Goal: Transaction & Acquisition: Book appointment/travel/reservation

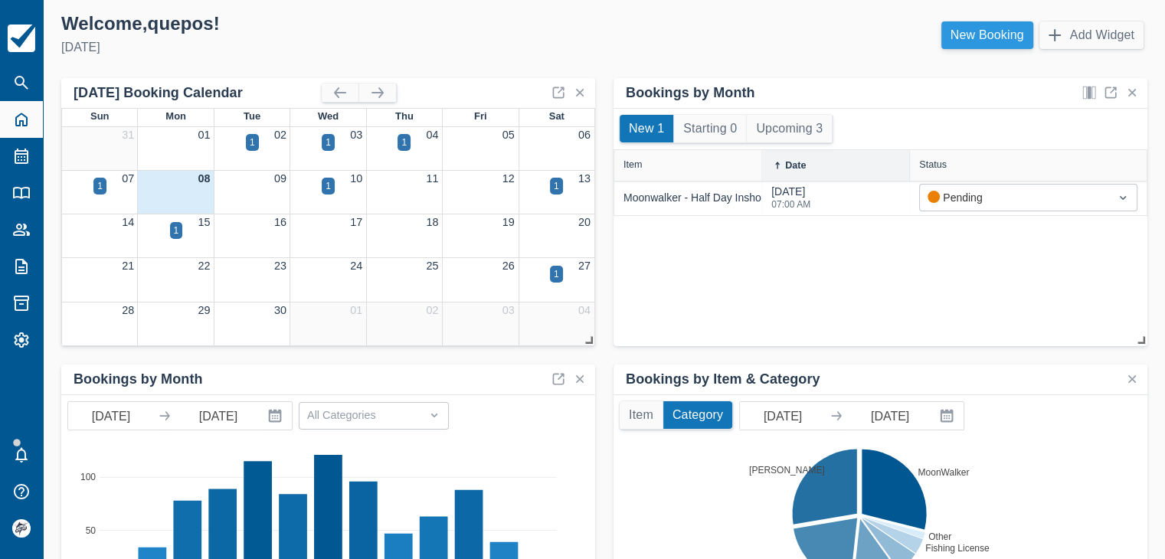
click at [982, 31] on link "New Booking" at bounding box center [988, 35] width 92 height 28
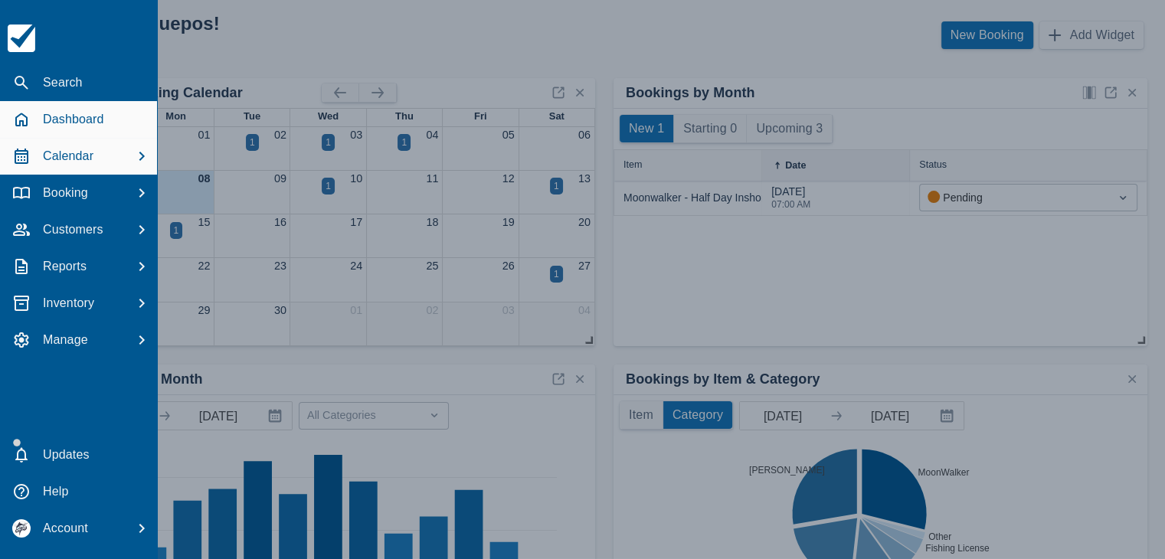
click at [86, 157] on p "Calendar" at bounding box center [68, 156] width 51 height 18
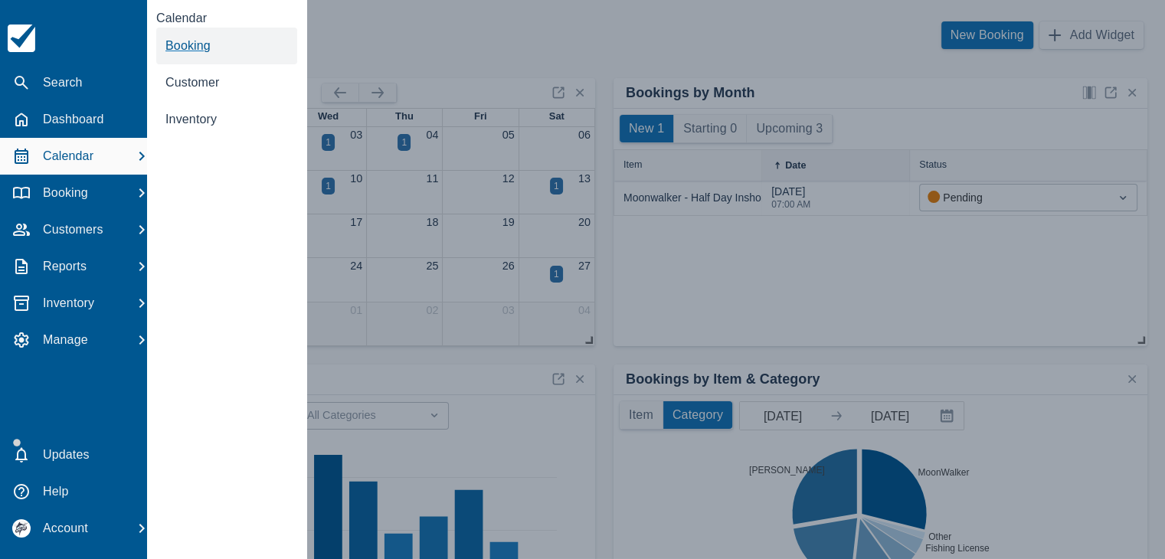
click at [187, 50] on span "Booking" at bounding box center [188, 45] width 45 height 13
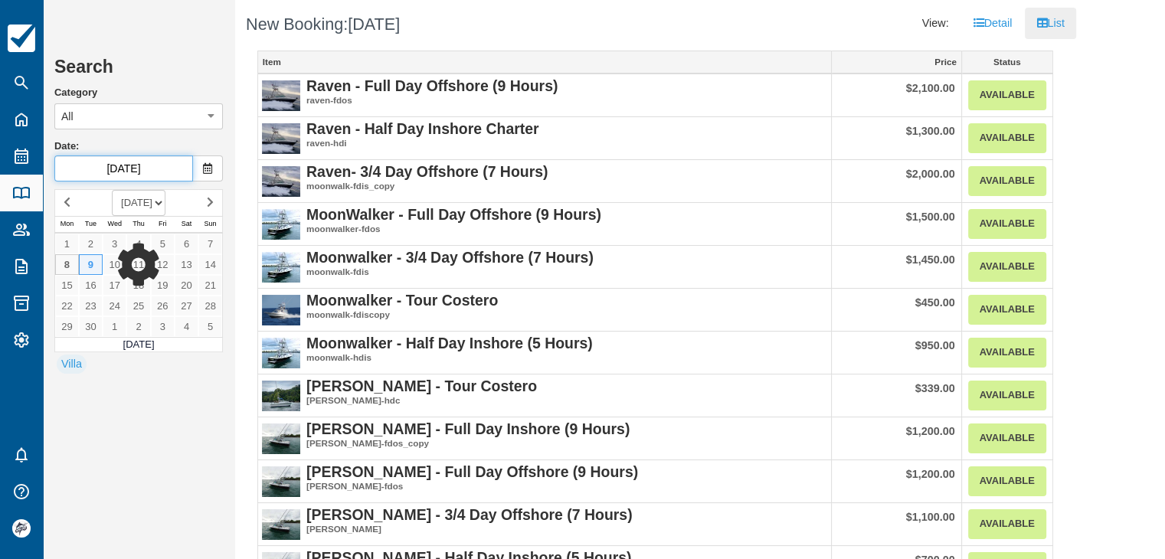
click at [129, 173] on input "Sep 09 2025" at bounding box center [123, 169] width 139 height 26
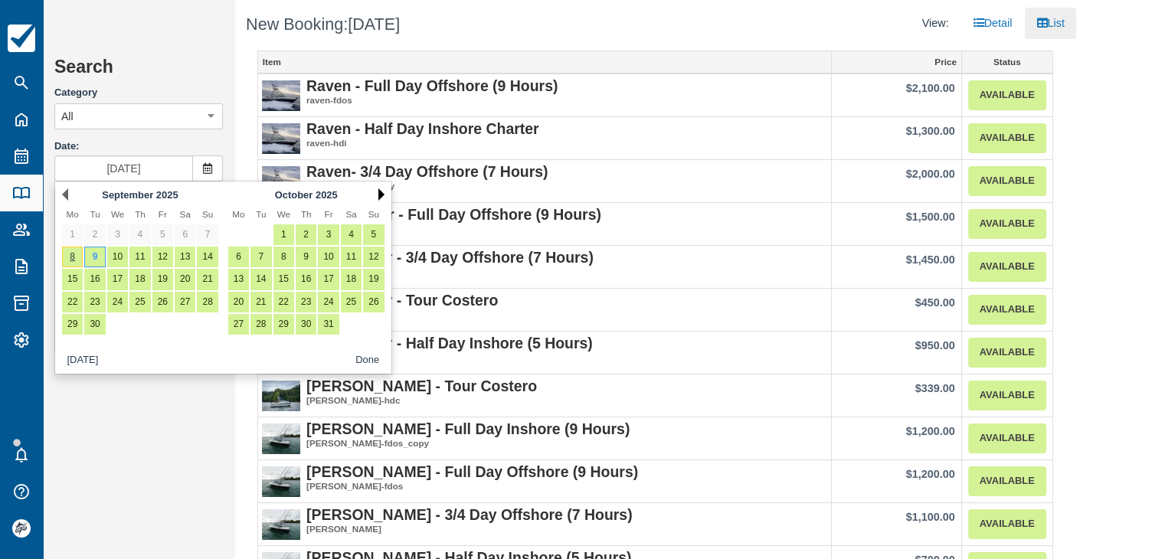
click at [384, 194] on link "Next" at bounding box center [382, 195] width 6 height 12
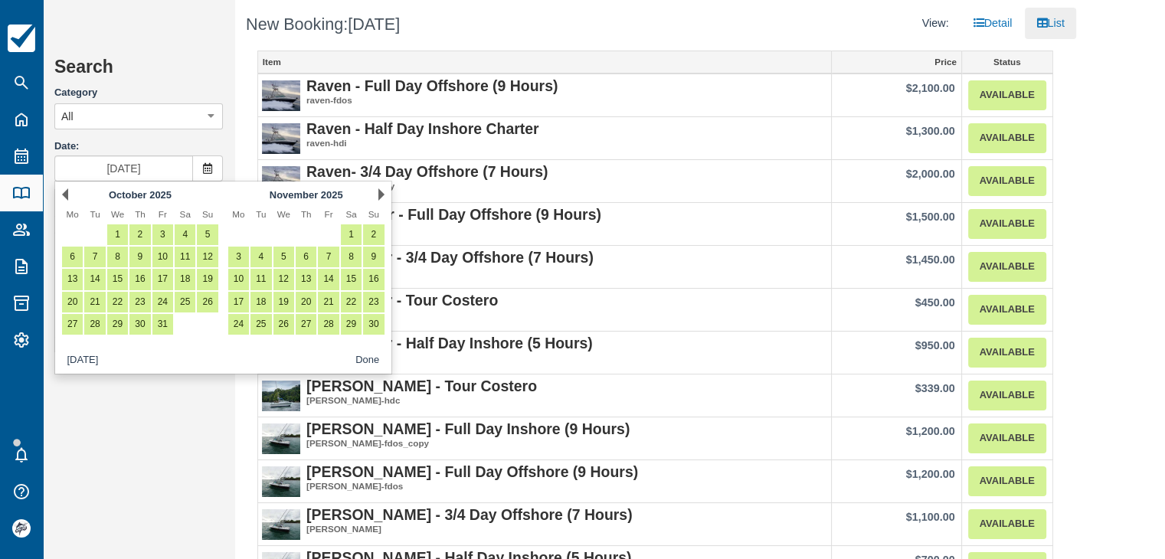
click at [384, 194] on link "Next" at bounding box center [382, 195] width 6 height 12
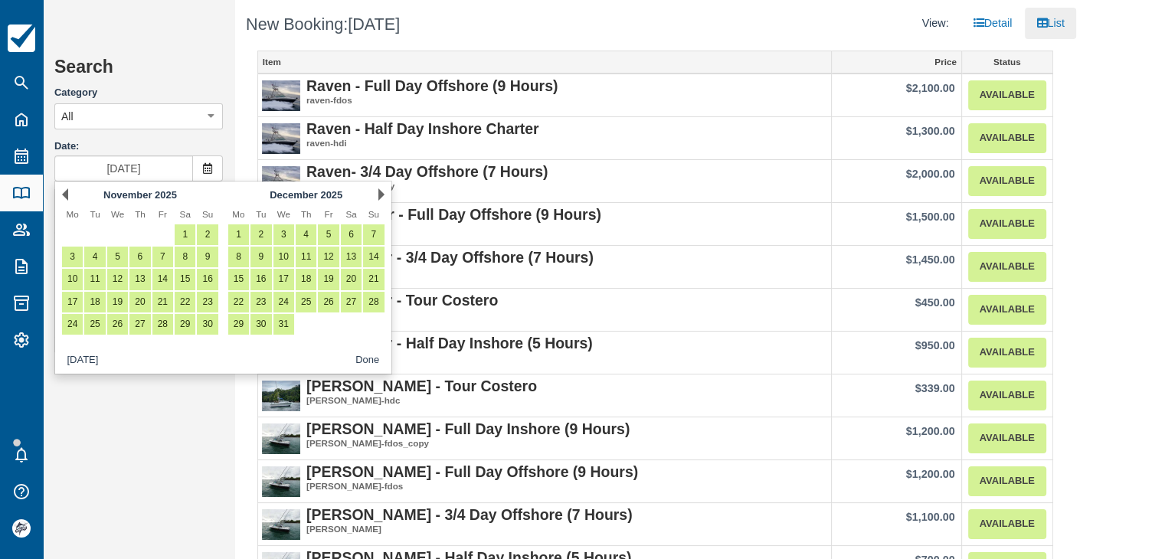
click at [384, 194] on link "Next" at bounding box center [382, 195] width 6 height 12
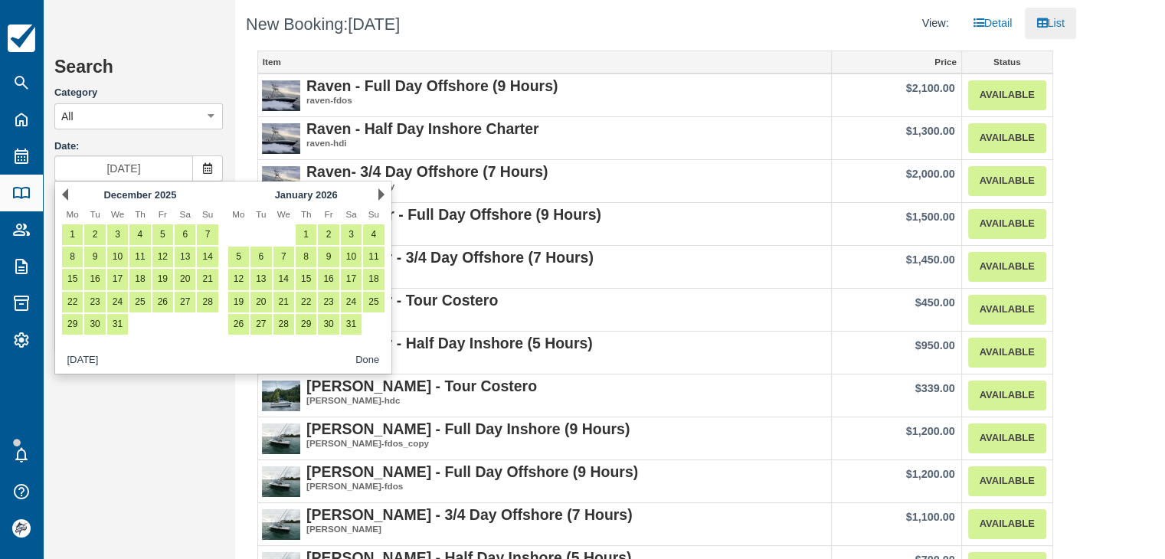
click at [386, 194] on div "Next January 2026" at bounding box center [306, 194] width 166 height 21
click at [383, 194] on link "Next" at bounding box center [382, 195] width 6 height 12
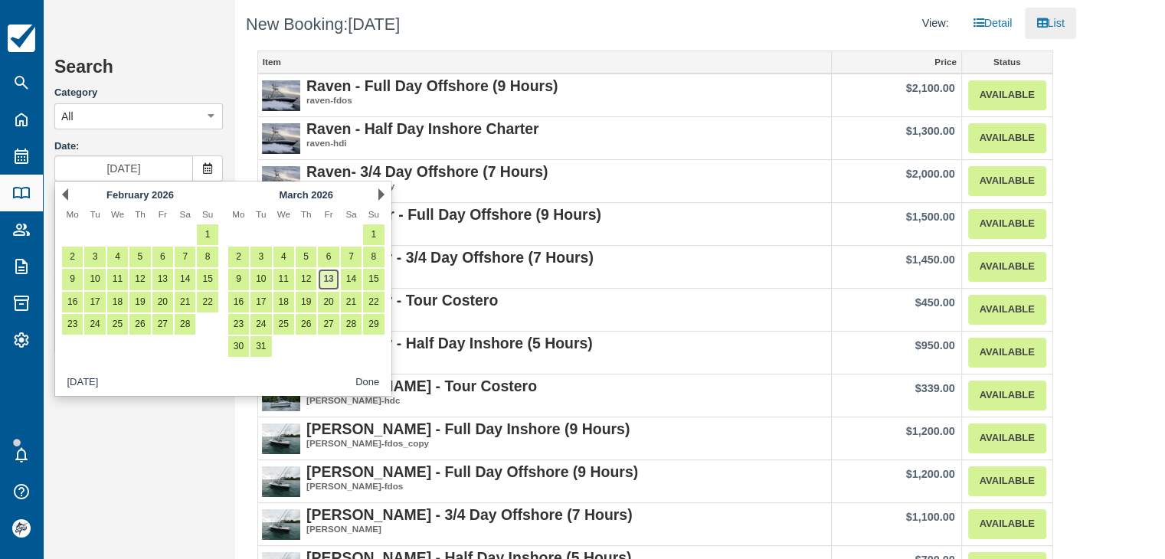
click at [330, 279] on link "13" at bounding box center [328, 279] width 21 height 21
type input "[DATE]"
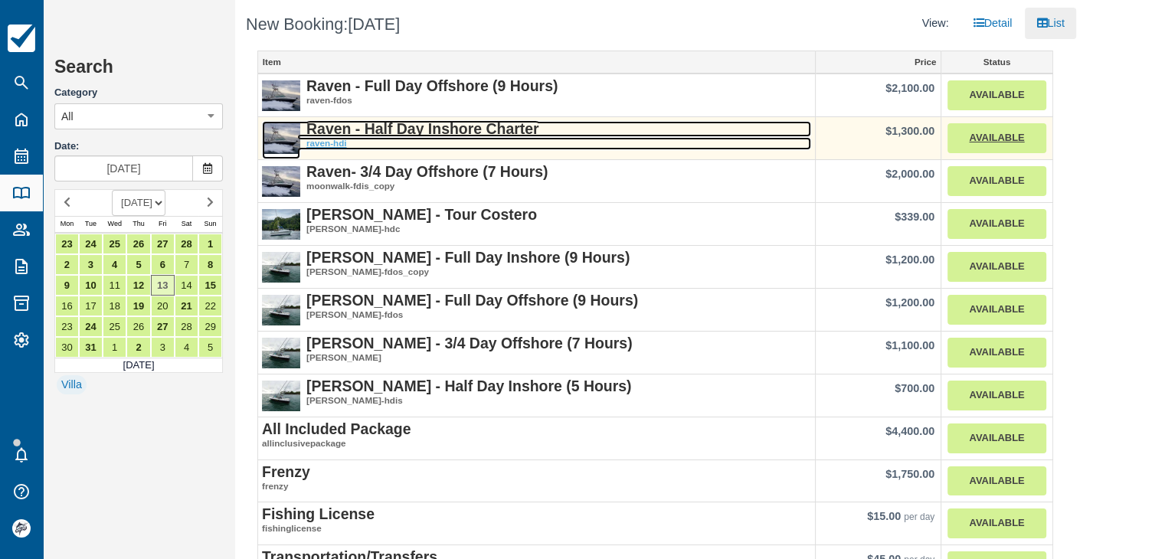
drag, startPoint x: 468, startPoint y: 128, endPoint x: 478, endPoint y: 140, distance: 15.8
click at [468, 129] on strong "Raven - Half Day Inshore Charter" at bounding box center [423, 128] width 233 height 17
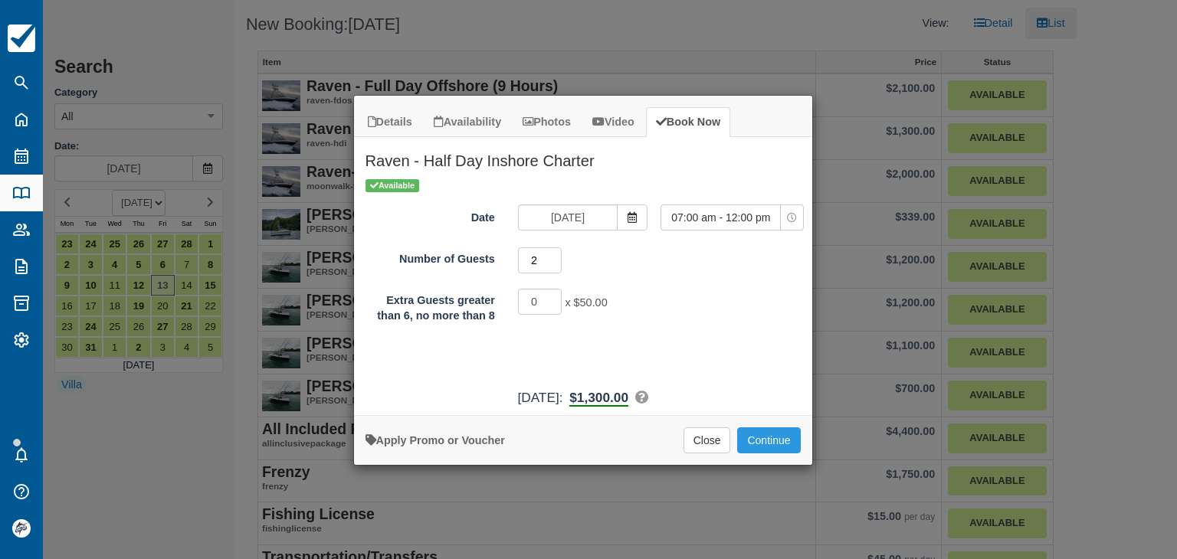
type input "2"
click at [555, 256] on input "2" at bounding box center [540, 261] width 44 height 26
click at [763, 438] on button "Continue" at bounding box center [768, 441] width 63 height 26
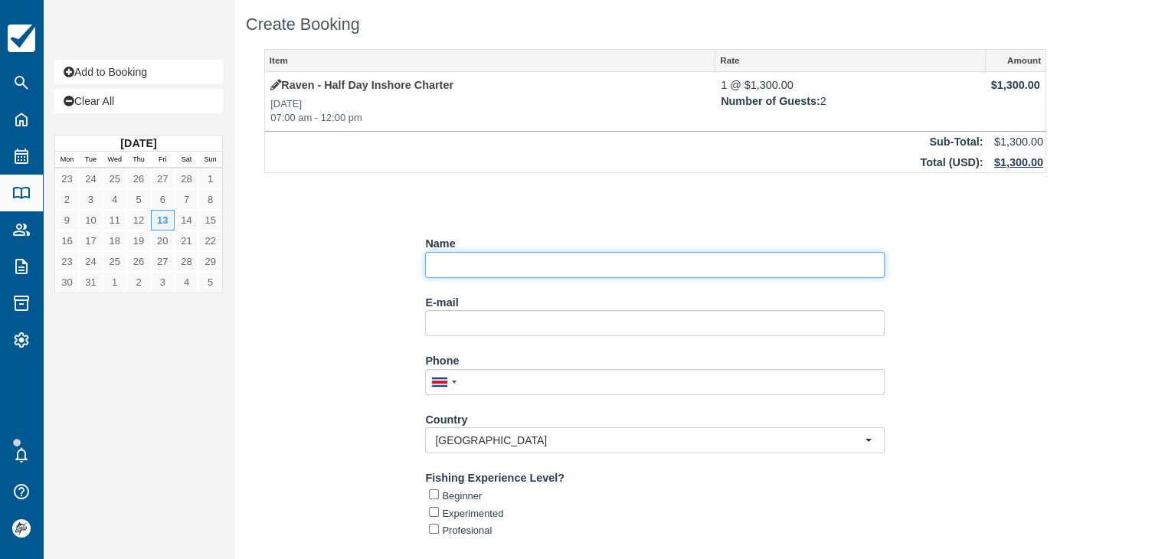
click at [471, 259] on input "Name" at bounding box center [655, 265] width 460 height 26
paste input "[PERSON_NAME]"
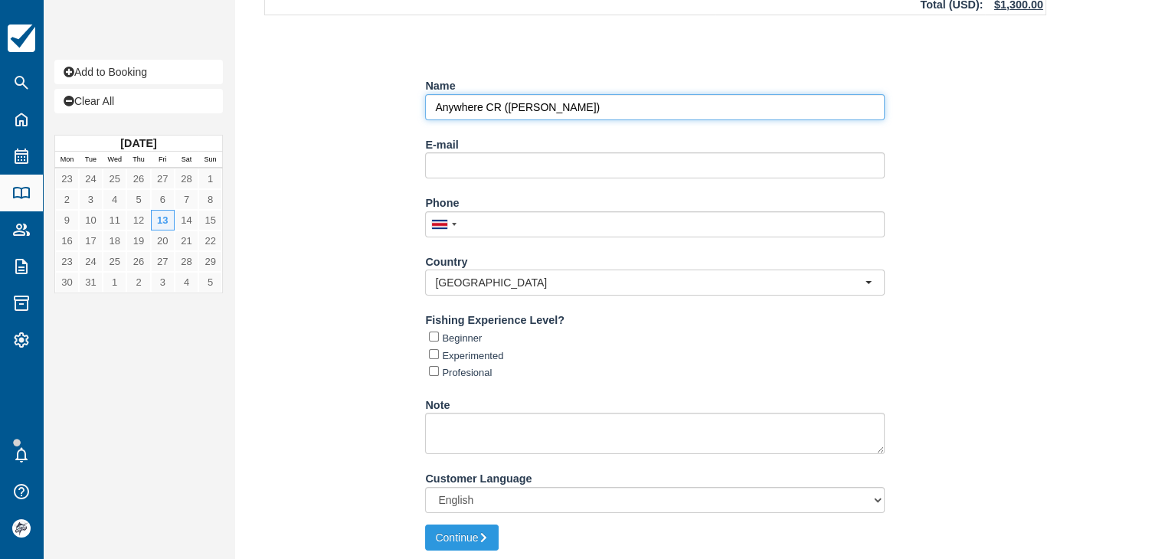
scroll to position [161, 0]
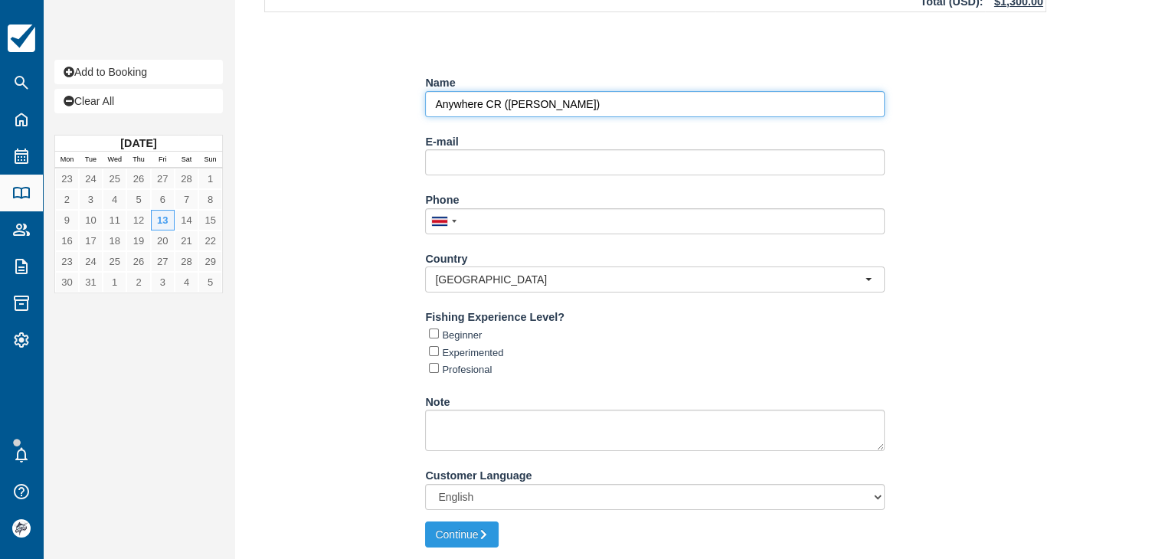
type input "Anywhere CR ([PERSON_NAME])"
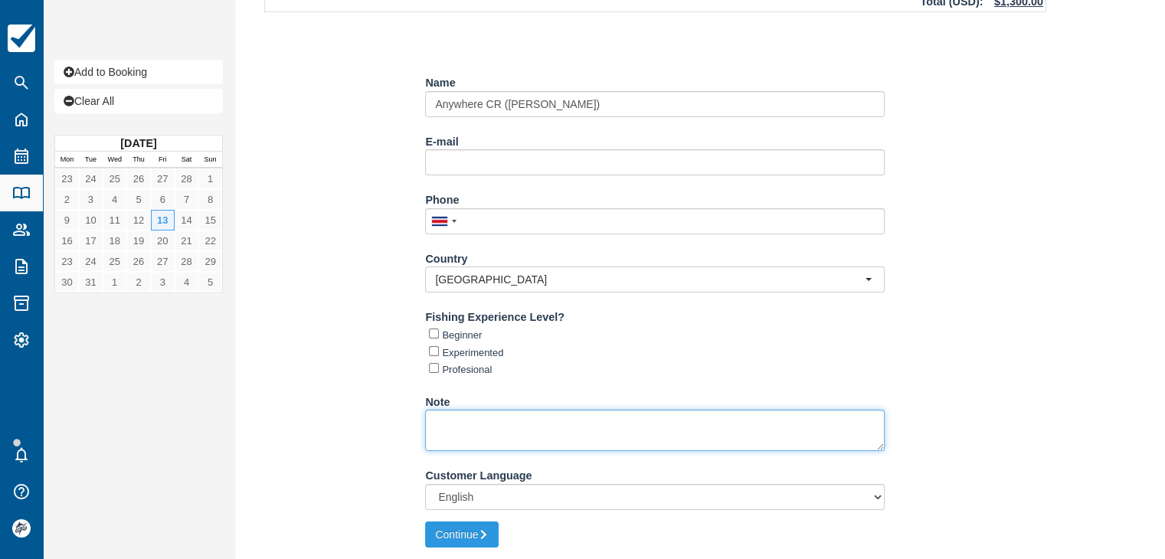
click at [472, 419] on textarea "Note" at bounding box center [655, 430] width 460 height 41
paste textarea "Hotel Costa Verde"
type textarea "Hotel [GEOGRAPHIC_DATA] 6:45 am"
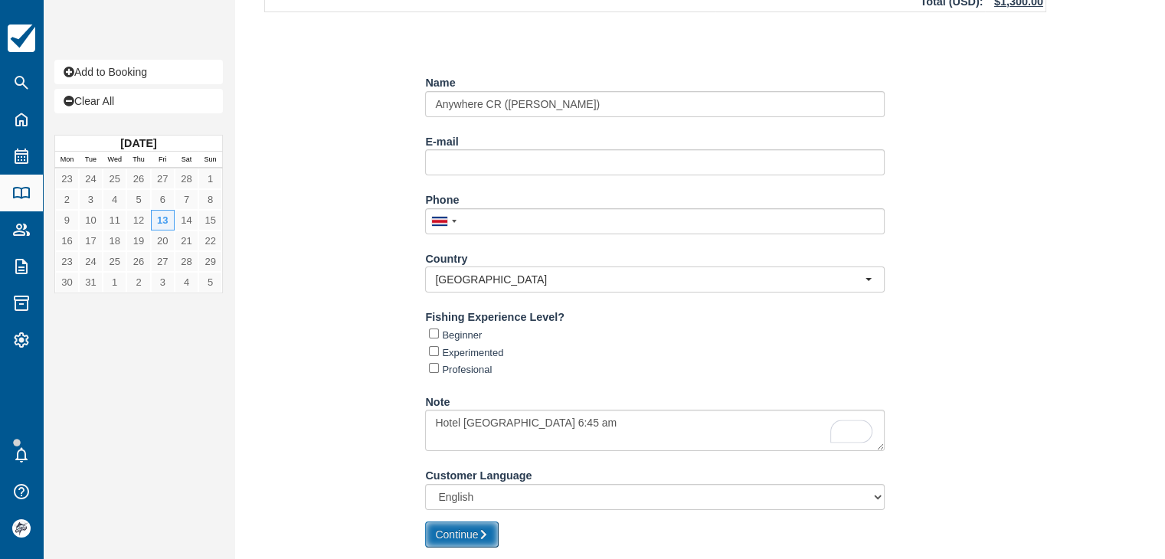
click at [475, 539] on button "Continue" at bounding box center [462, 535] width 74 height 26
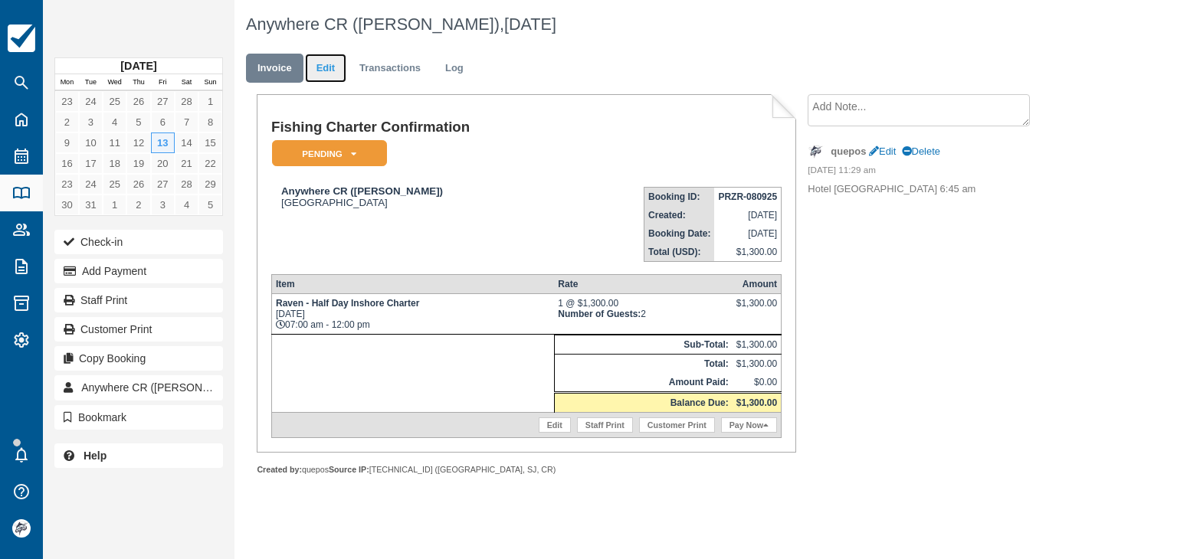
click at [329, 64] on link "Edit" at bounding box center [325, 69] width 41 height 30
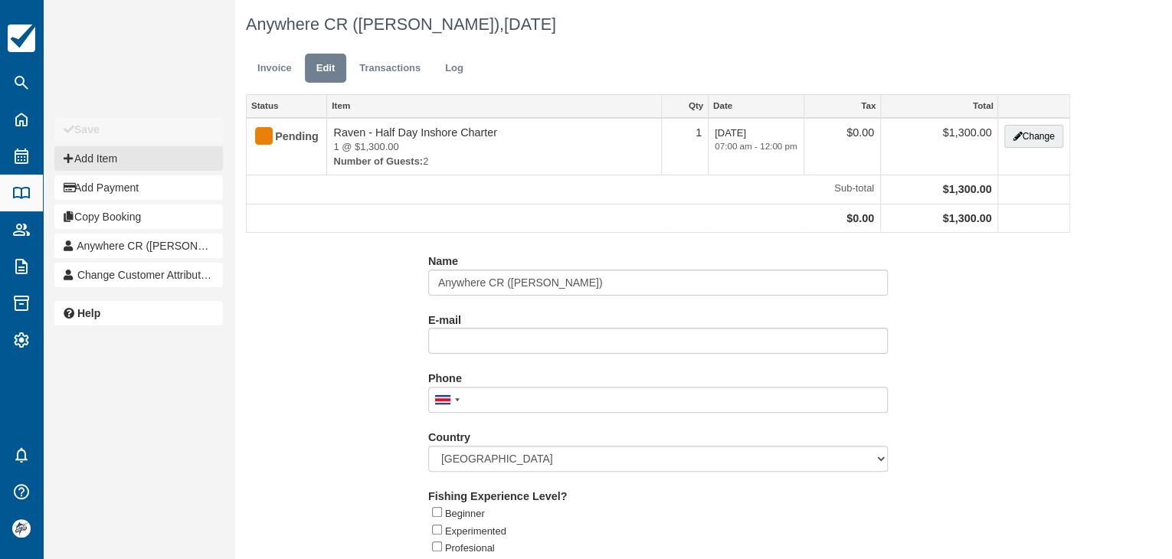
click at [126, 157] on button "Add Item" at bounding box center [138, 158] width 169 height 25
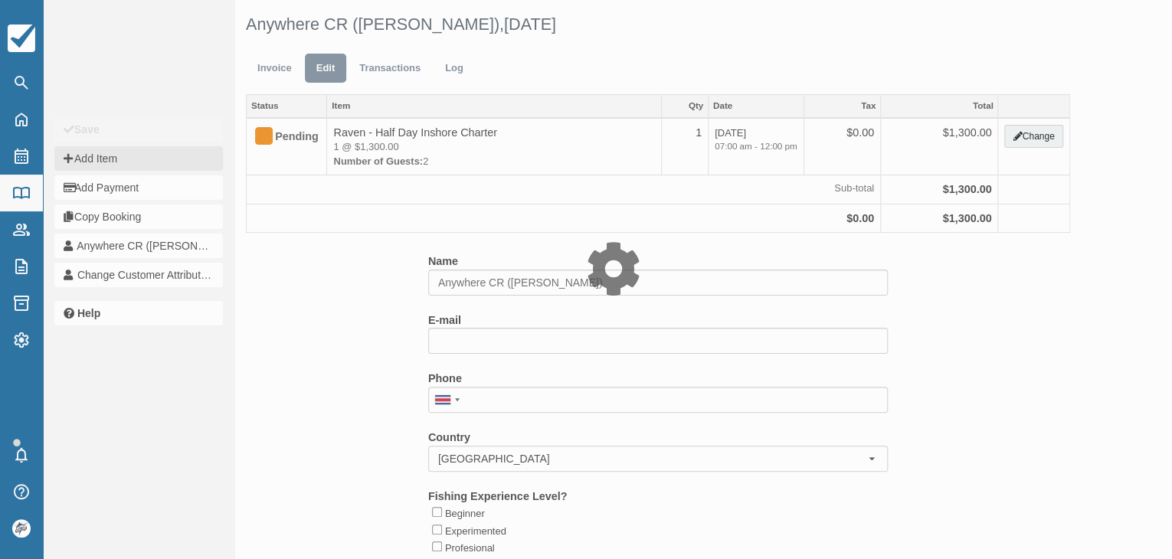
type input "0.00"
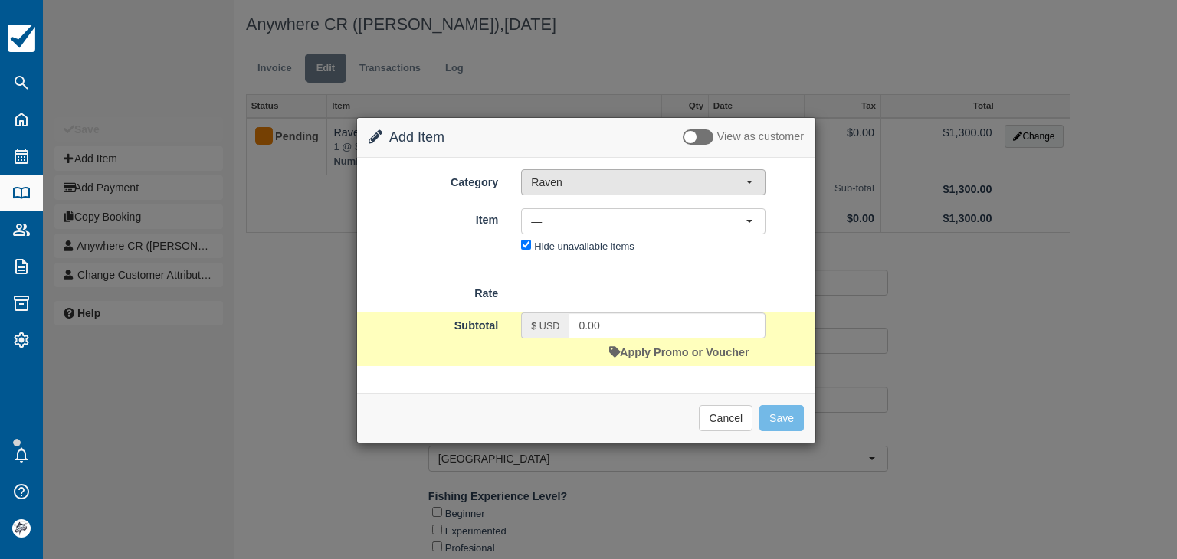
click at [579, 179] on span "Raven" at bounding box center [638, 182] width 215 height 15
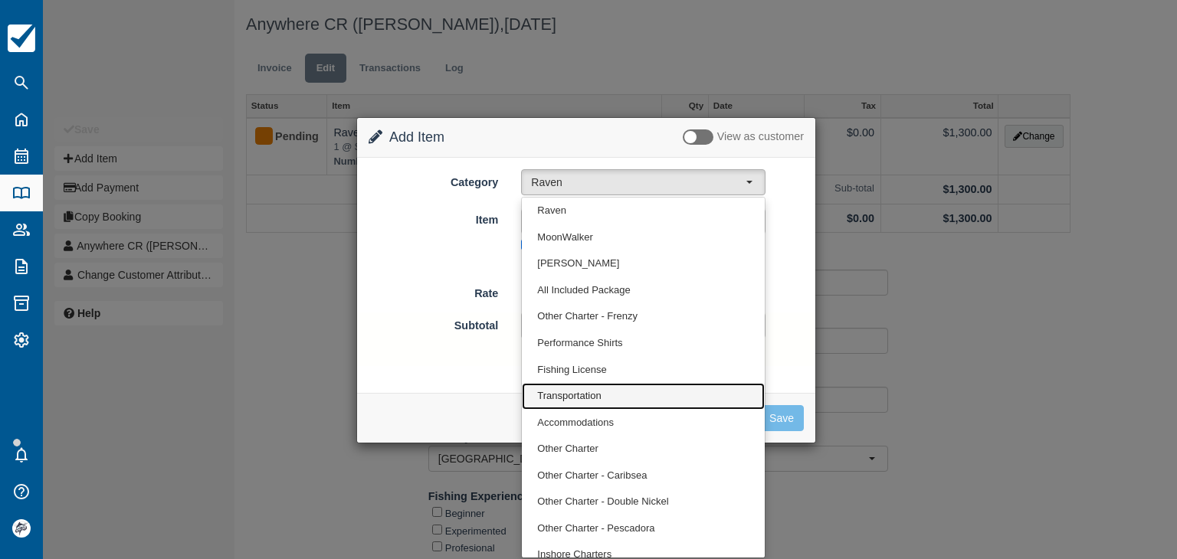
click at [577, 398] on span "Transportation" at bounding box center [569, 396] width 64 height 15
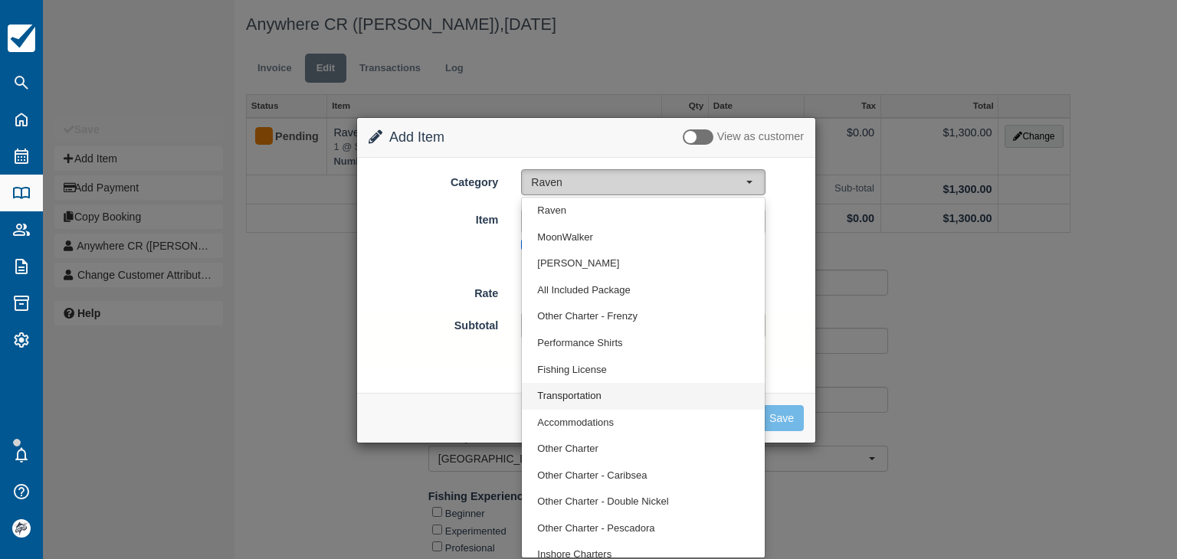
select select "10"
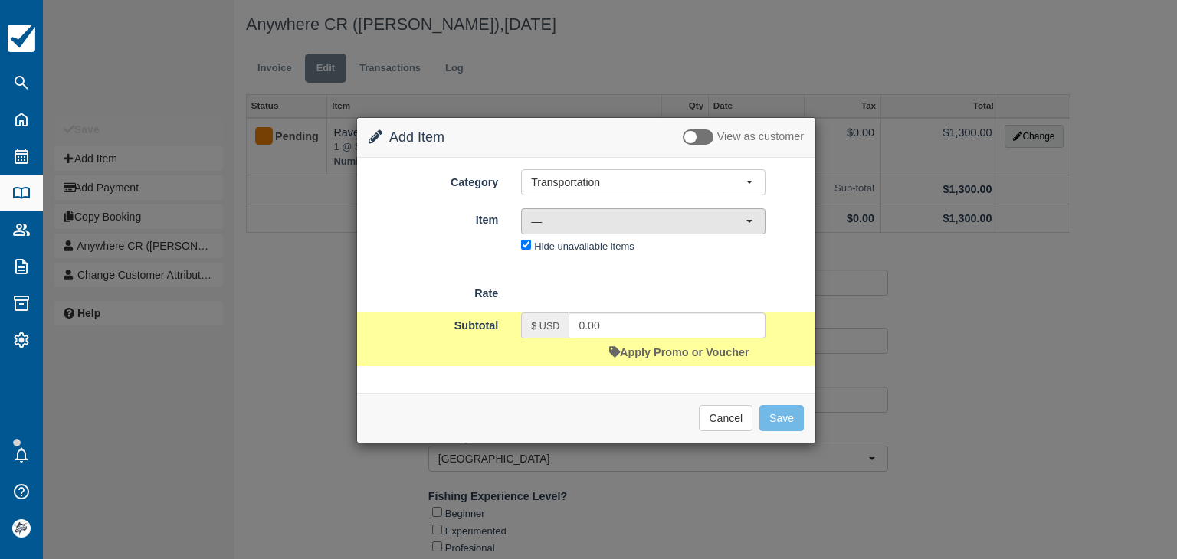
click at [567, 223] on span "—" at bounding box center [638, 221] width 215 height 15
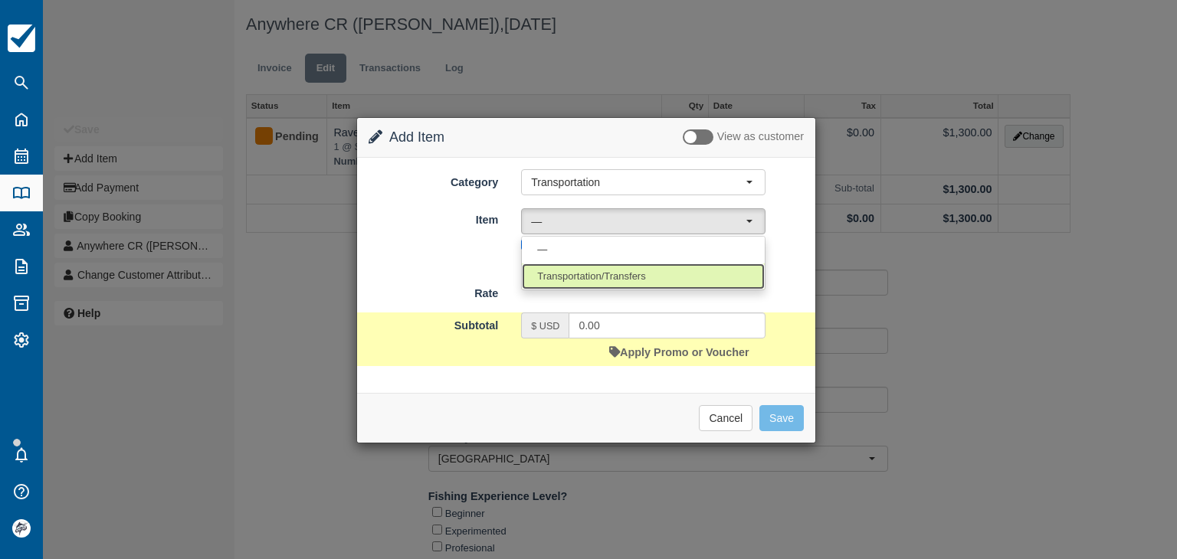
click at [583, 270] on span "Transportation/Transfers" at bounding box center [591, 277] width 108 height 15
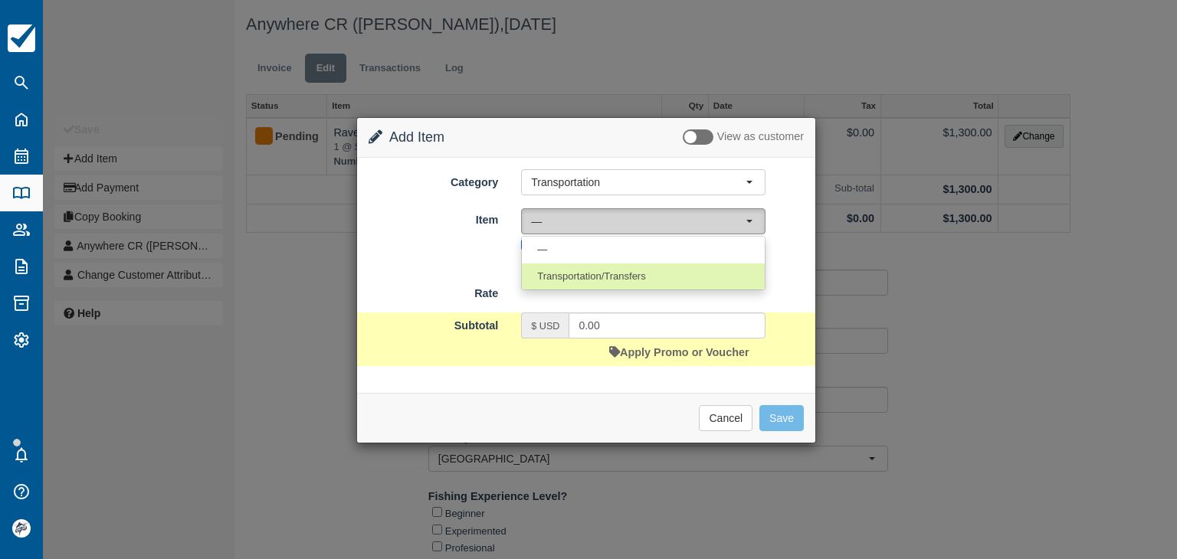
select select "17"
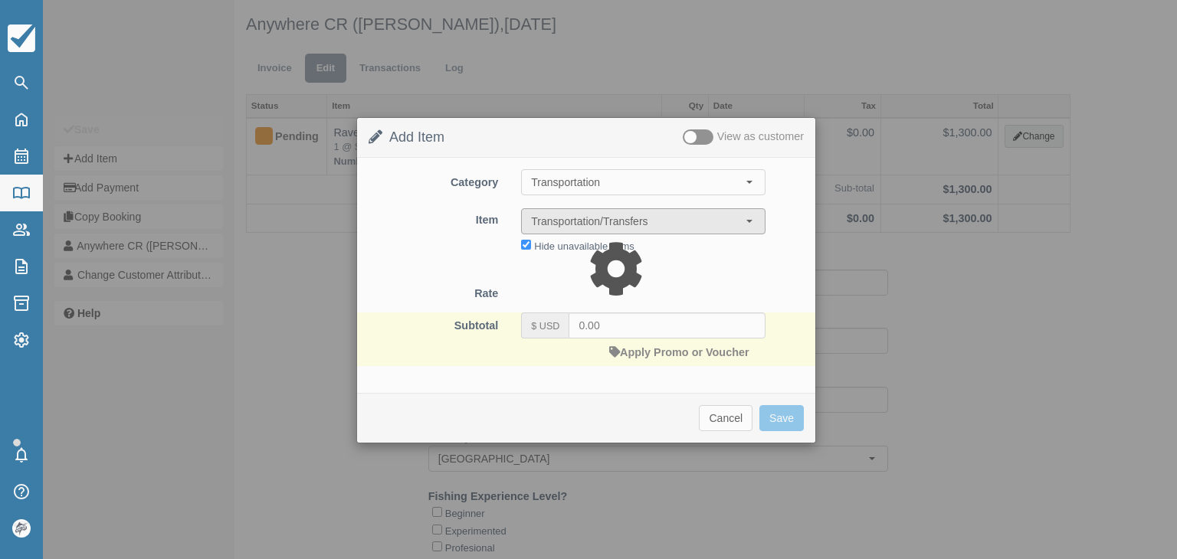
type input "45.00"
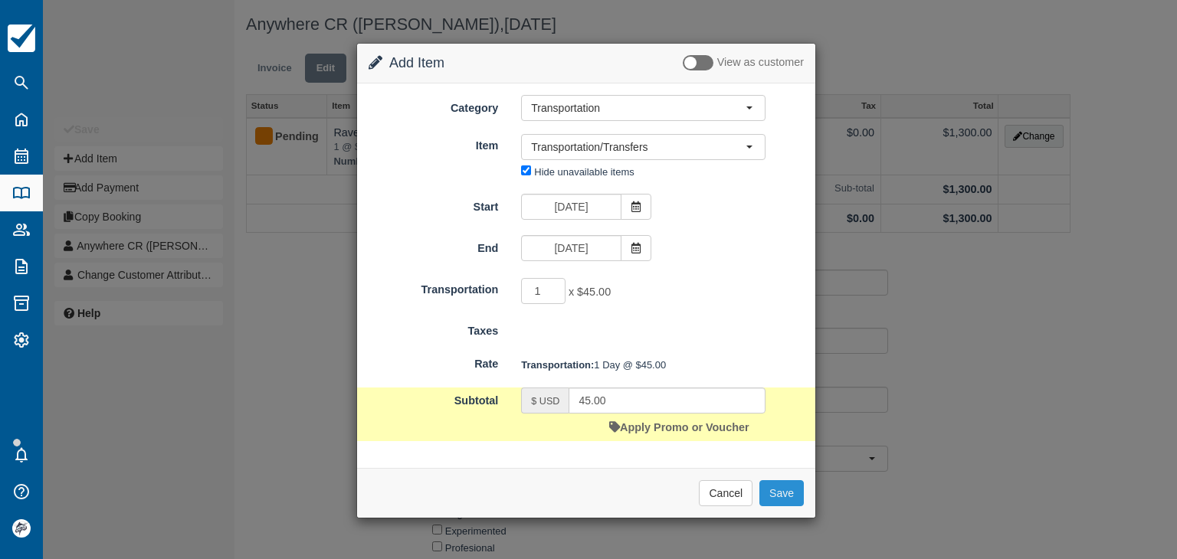
click at [779, 491] on button "Save" at bounding box center [781, 493] width 44 height 26
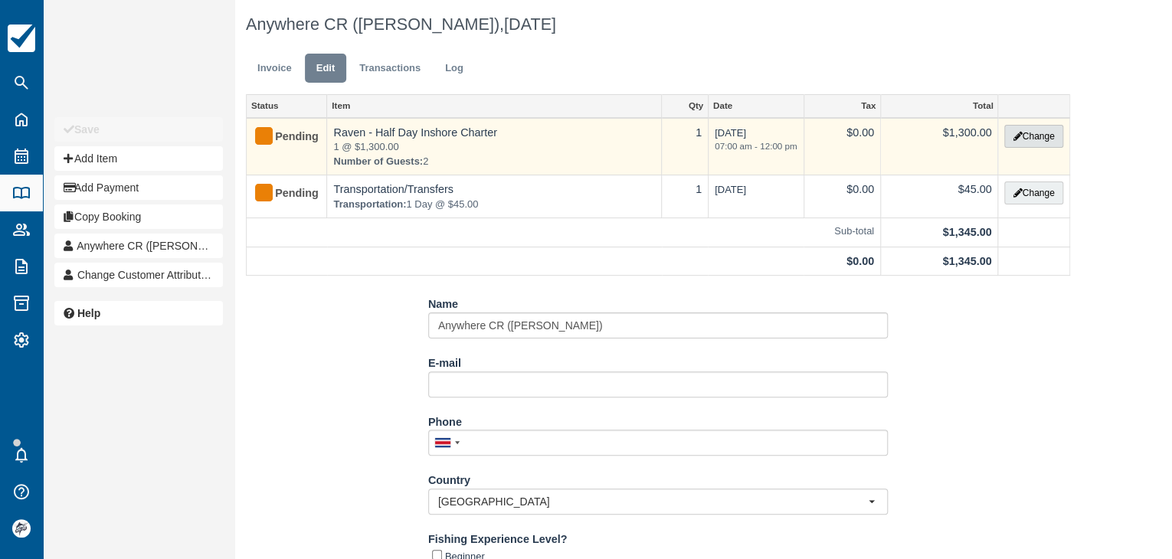
click at [1035, 140] on button "Change" at bounding box center [1034, 136] width 58 height 23
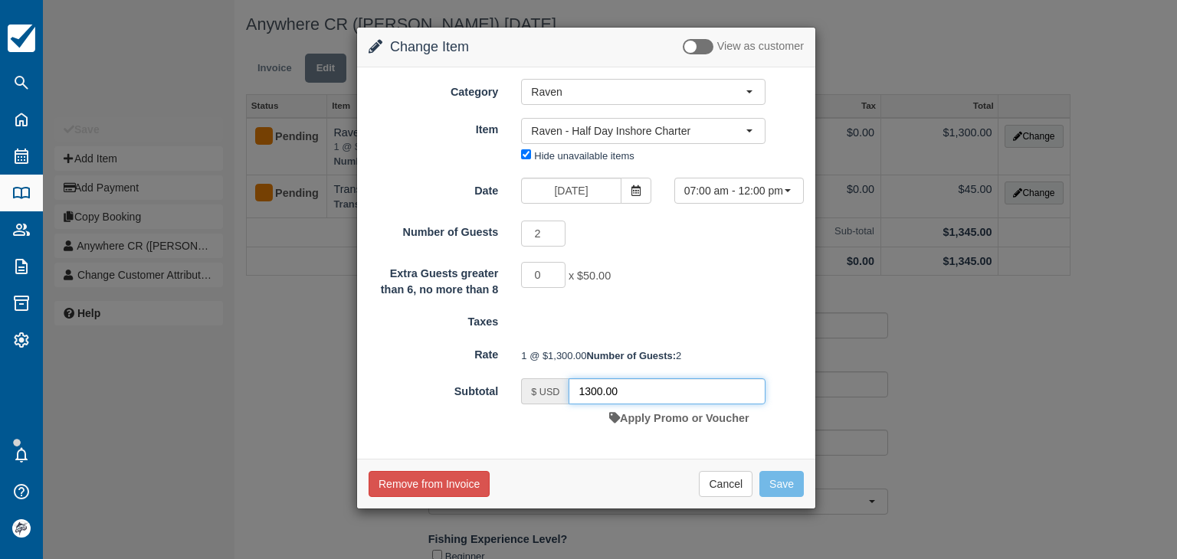
drag, startPoint x: 638, startPoint y: 417, endPoint x: 608, endPoint y: 421, distance: 30.1
click at [444, 398] on form "Category Raven Raven MoonWalker Isabella All Included Package Other Charter - F…" at bounding box center [586, 255] width 435 height 353
paste input "384,45"
type input "1384.45"
click at [782, 497] on button "Save" at bounding box center [781, 484] width 44 height 26
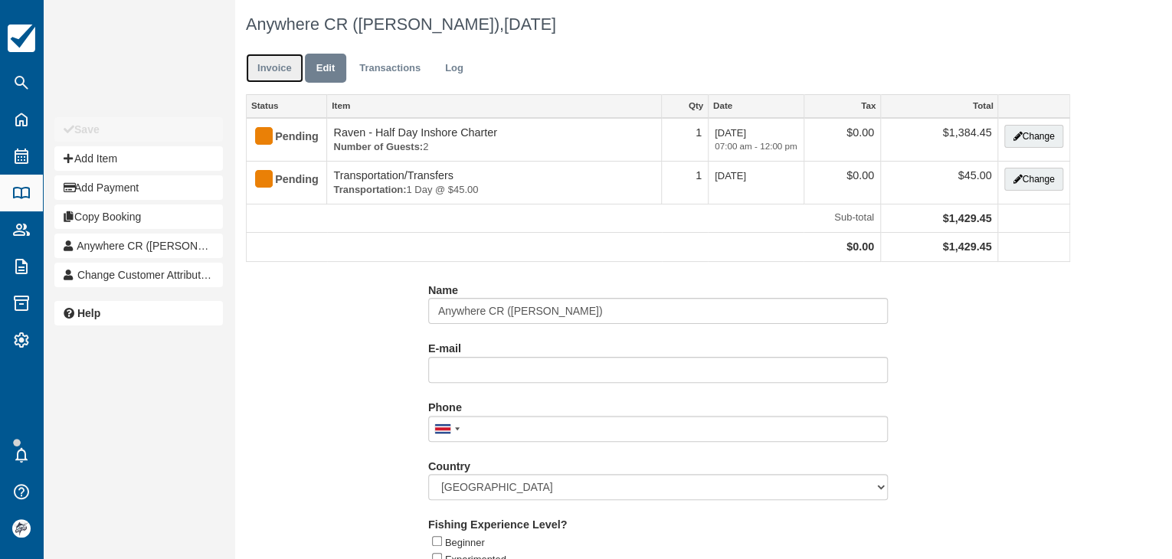
click at [277, 72] on link "Invoice" at bounding box center [274, 69] width 57 height 30
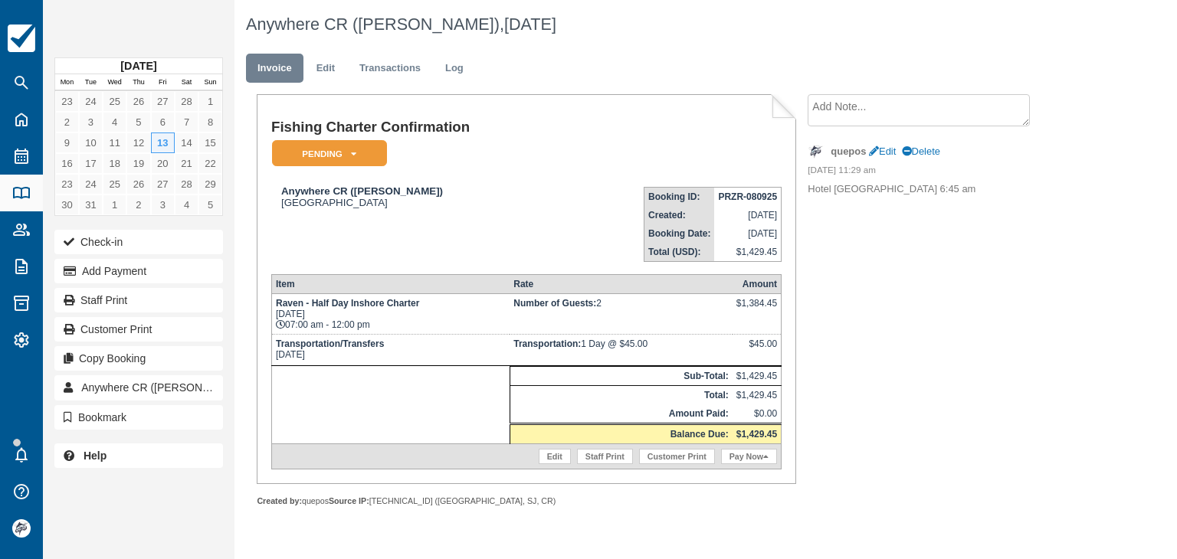
click at [735, 197] on strong "PRZR-080925" at bounding box center [747, 197] width 59 height 11
copy tbody "PRZR-080925"
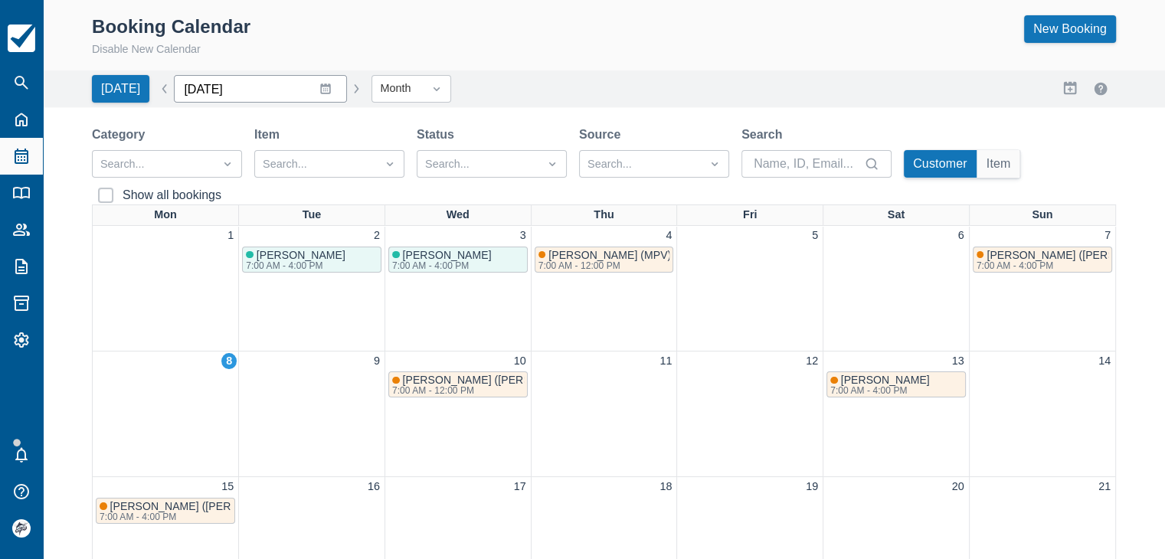
click at [317, 87] on input "September 2025" at bounding box center [260, 89] width 173 height 28
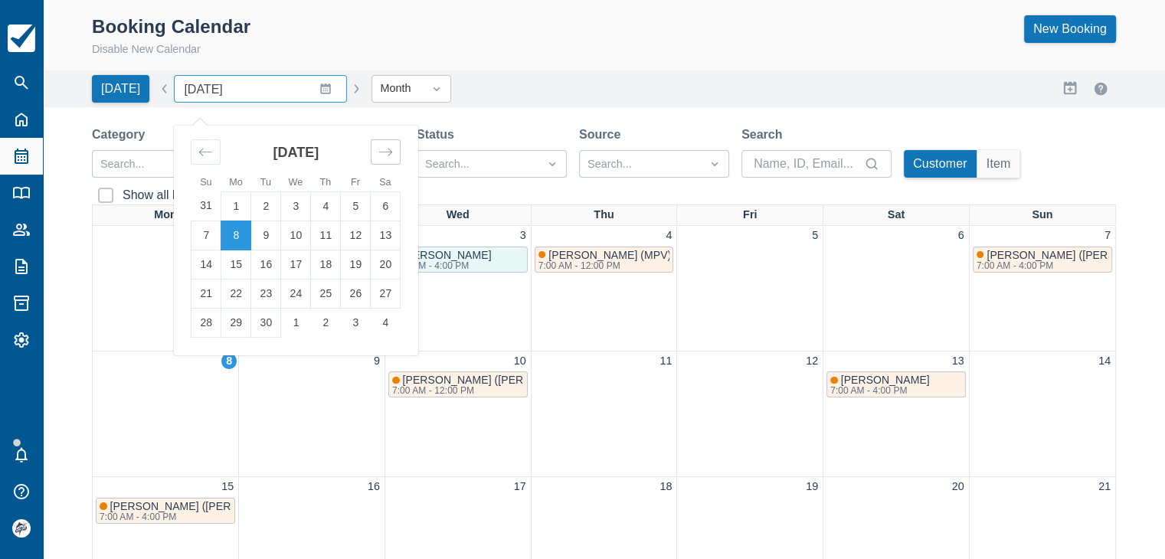
click at [380, 151] on icon "Move forward to switch to the next month." at bounding box center [386, 152] width 15 height 15
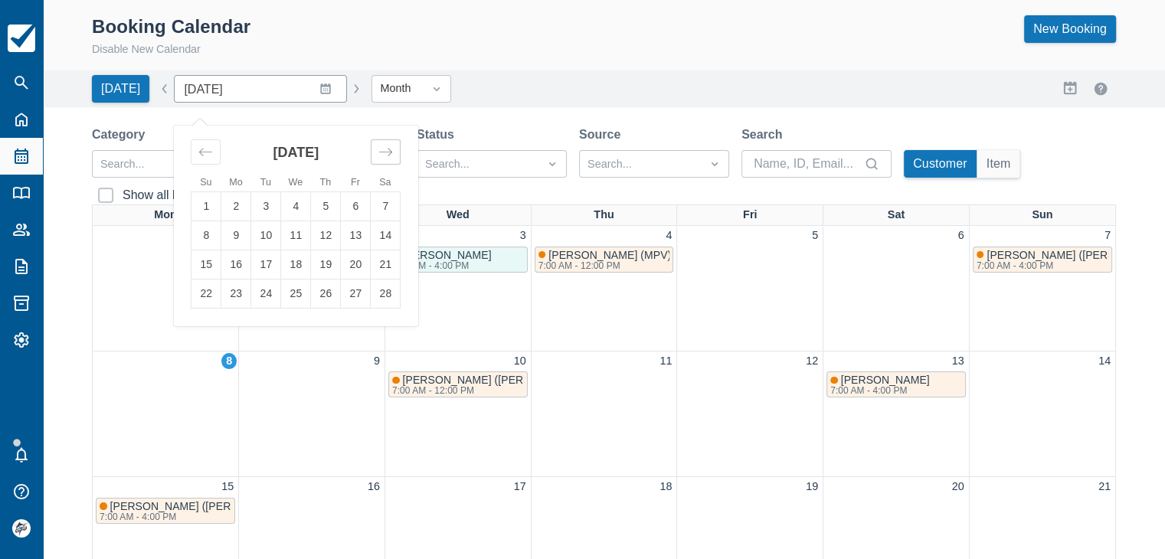
click at [380, 151] on icon "Move forward to switch to the next month." at bounding box center [385, 152] width 13 height 8
click at [316, 267] on td "16" at bounding box center [326, 264] width 30 height 29
type input "April 2026"
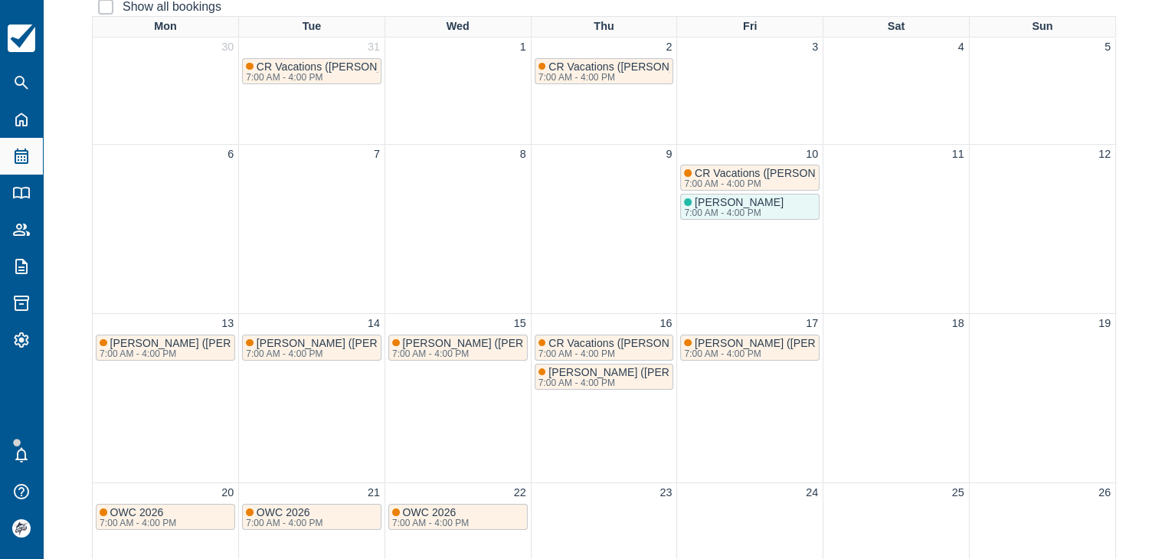
scroll to position [230, 0]
